Goal: Task Accomplishment & Management: Manage account settings

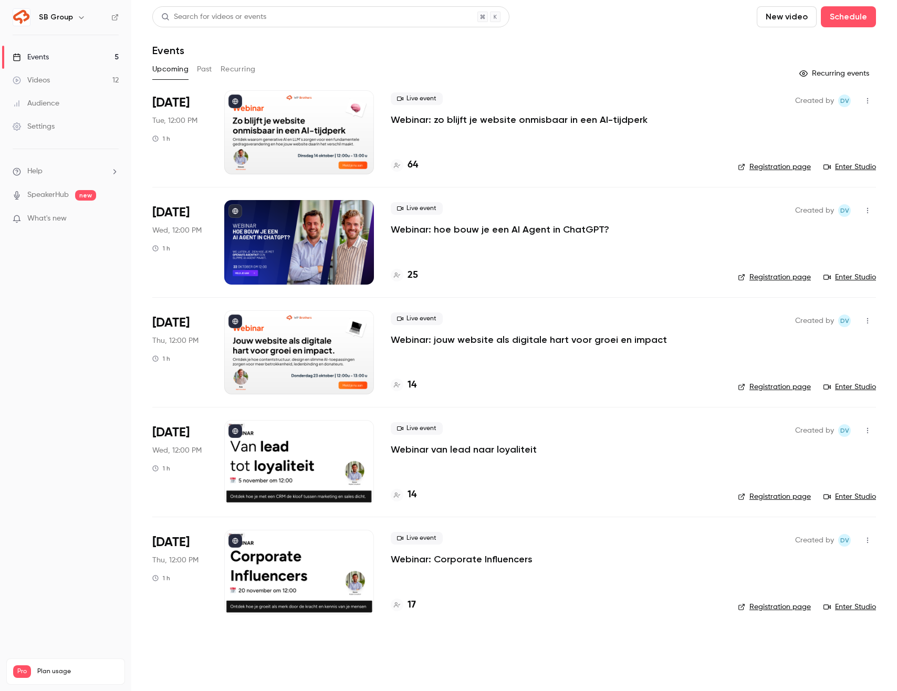
click at [447, 121] on p "Webinar: zo blijft je website onmisbaar in een AI-tijdperk" at bounding box center [519, 119] width 257 height 13
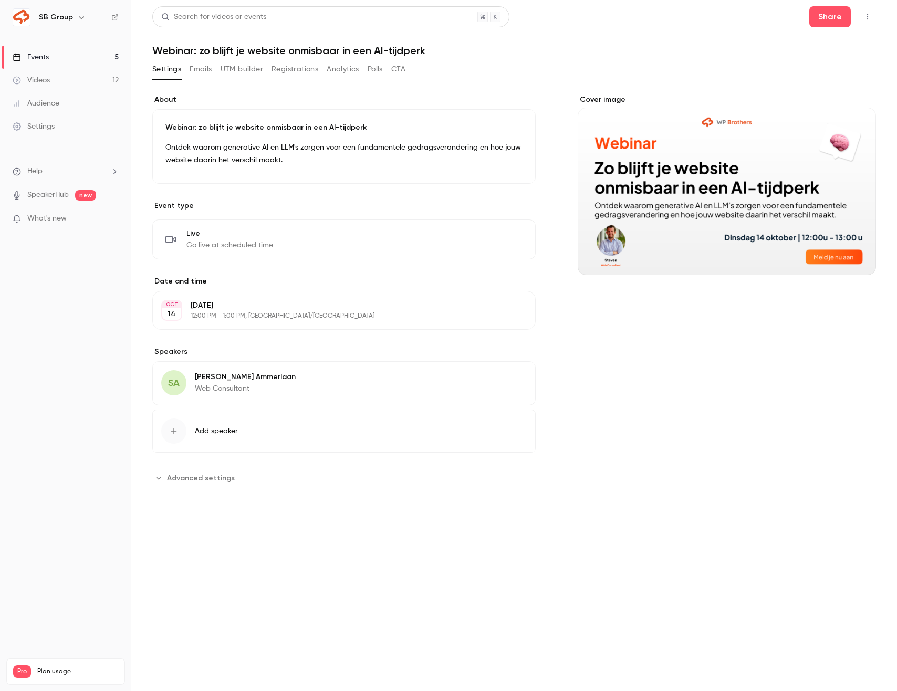
click at [258, 78] on div "Settings Emails UTM builder Registrations Analytics Polls CTA" at bounding box center [278, 71] width 253 height 21
click at [258, 70] on button "UTM builder" at bounding box center [241, 69] width 43 height 17
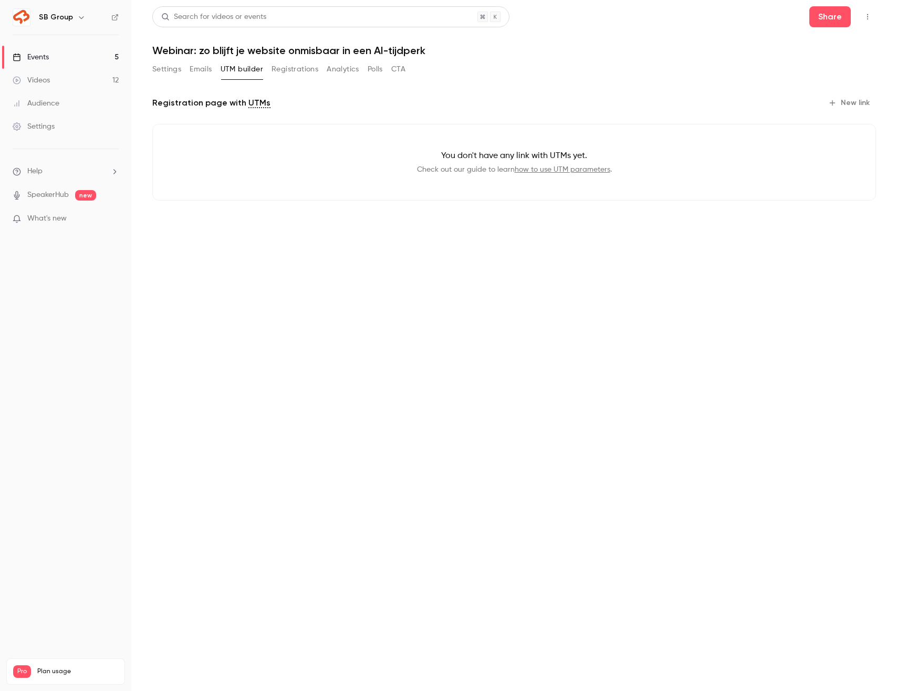
click at [312, 73] on button "Registrations" at bounding box center [294, 69] width 47 height 17
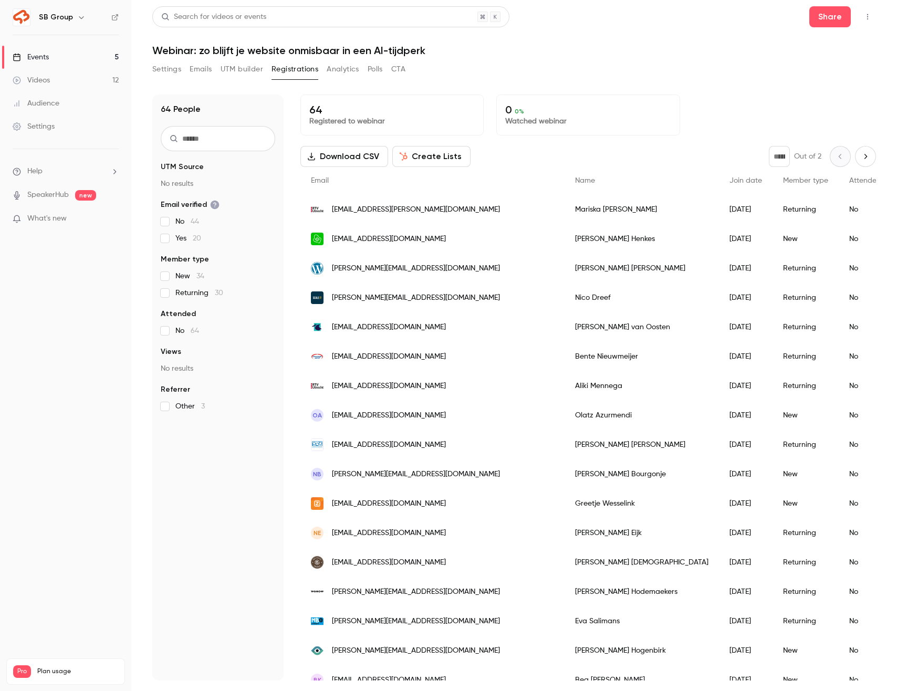
click at [176, 67] on button "Settings" at bounding box center [166, 69] width 29 height 17
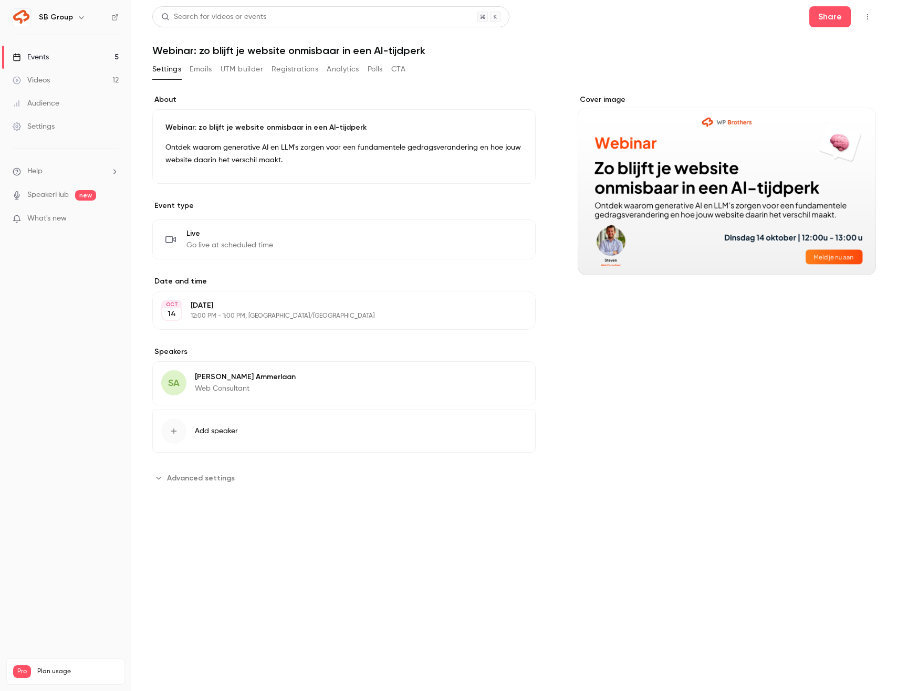
click at [288, 65] on button "Registrations" at bounding box center [294, 69] width 47 height 17
